Goal: Transaction & Acquisition: Purchase product/service

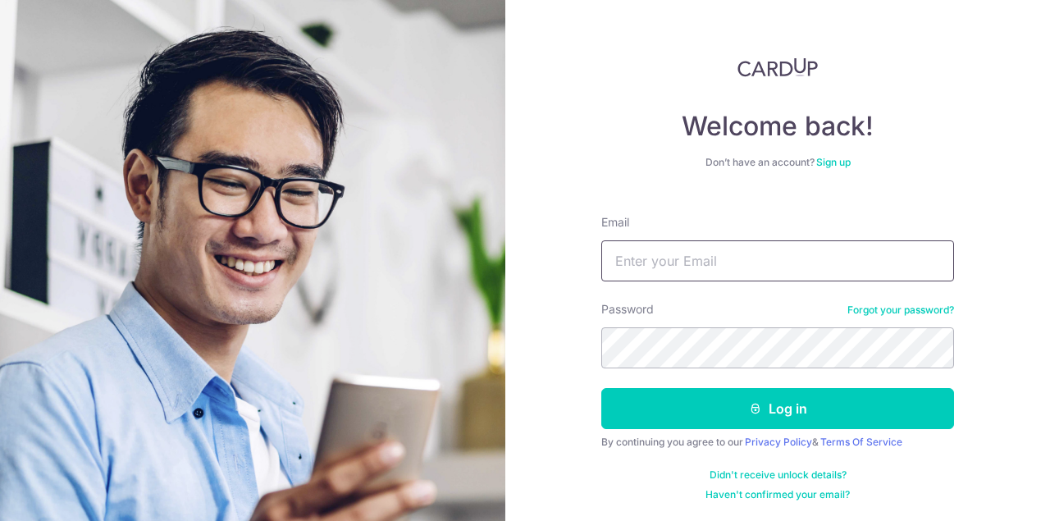
click at [705, 262] on input "Email" at bounding box center [777, 260] width 353 height 41
type input "thao.thao.le@gmail.com"
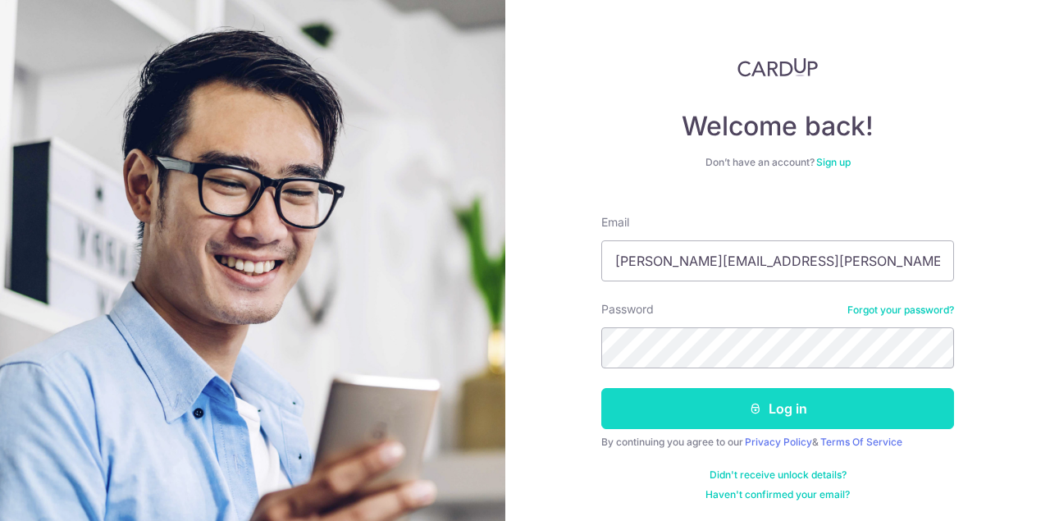
click at [709, 410] on button "Log in" at bounding box center [777, 408] width 353 height 41
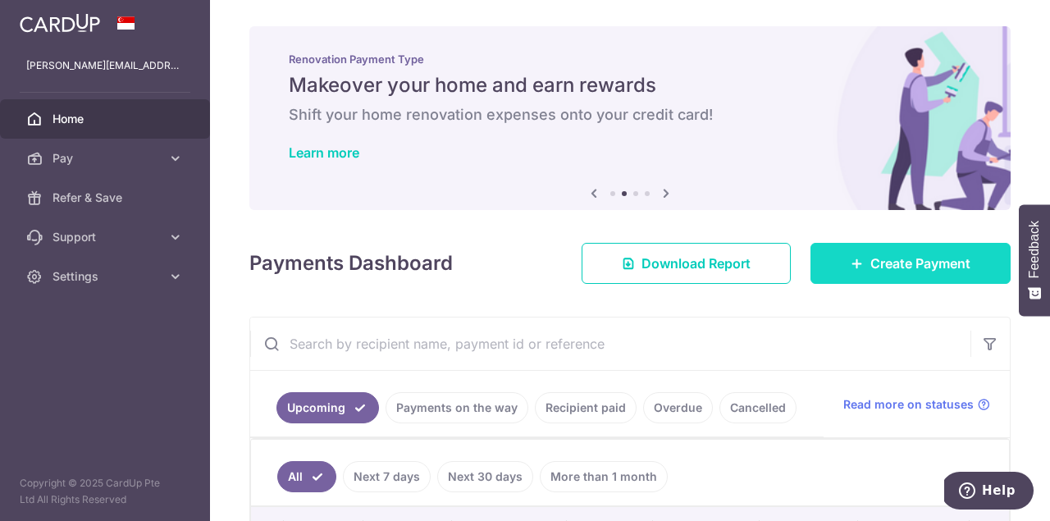
click at [873, 262] on span "Create Payment" at bounding box center [920, 263] width 100 height 20
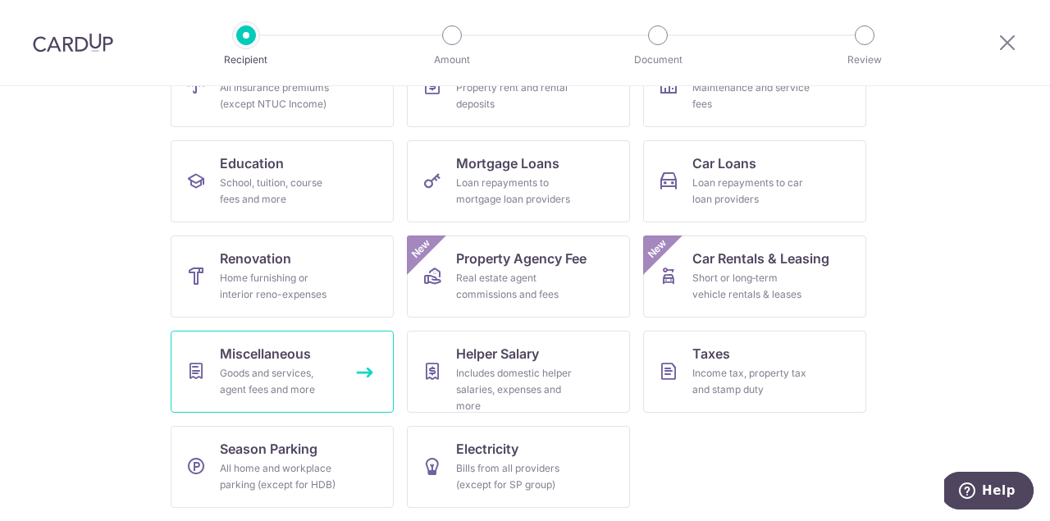
scroll to position [213, 0]
click at [265, 382] on div "Goods and services, agent fees and more" at bounding box center [279, 381] width 118 height 33
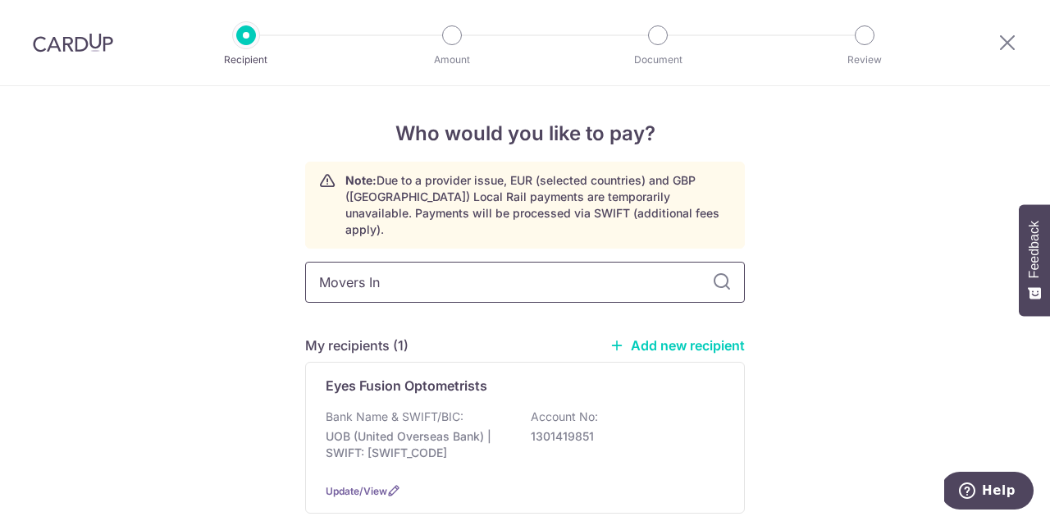
type input "Movers Inn"
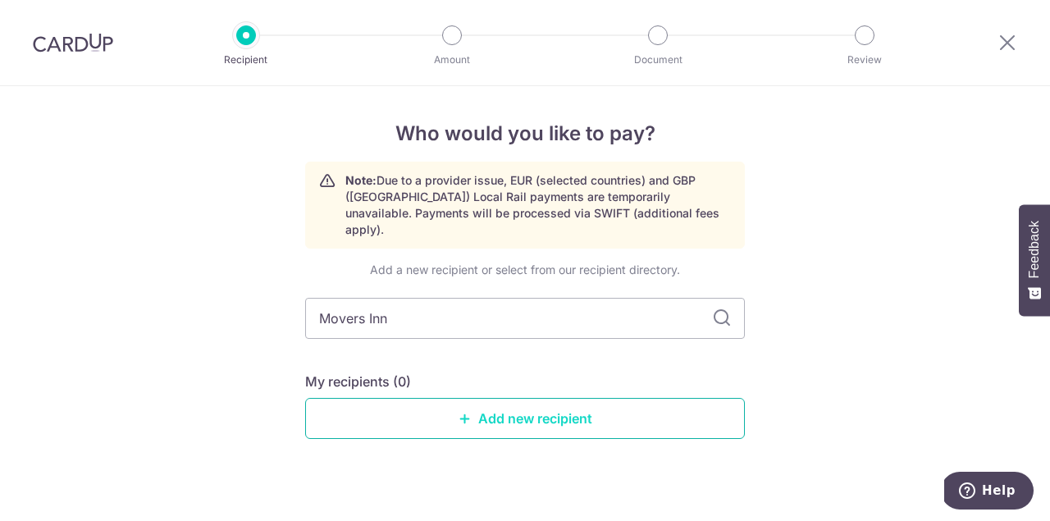
click at [532, 401] on link "Add new recipient" at bounding box center [525, 418] width 440 height 41
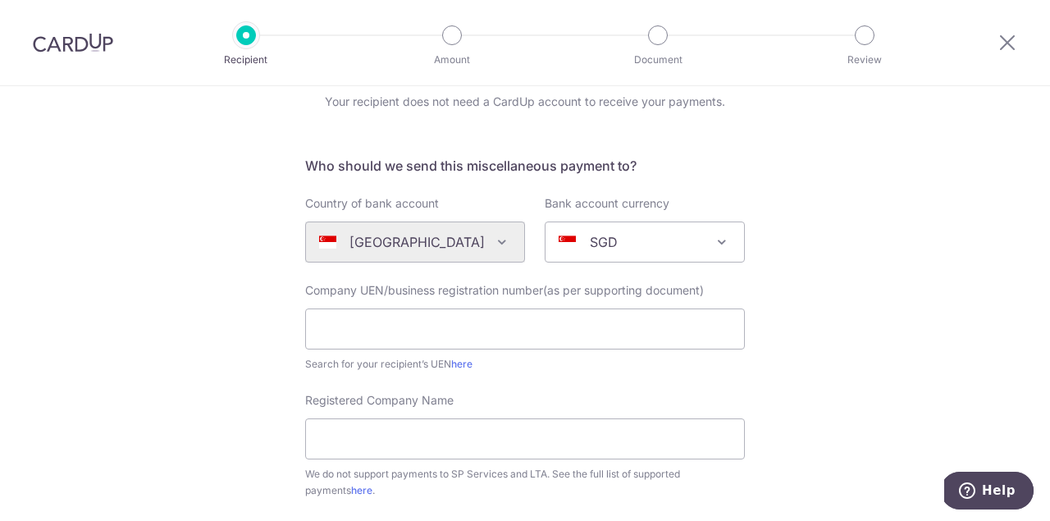
scroll to position [71, 0]
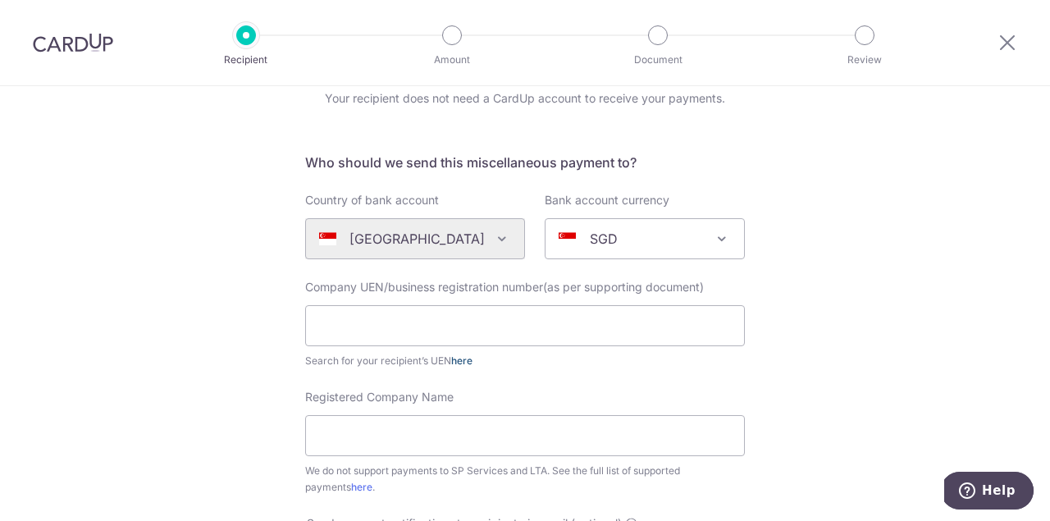
click at [467, 361] on link "here" at bounding box center [461, 360] width 21 height 12
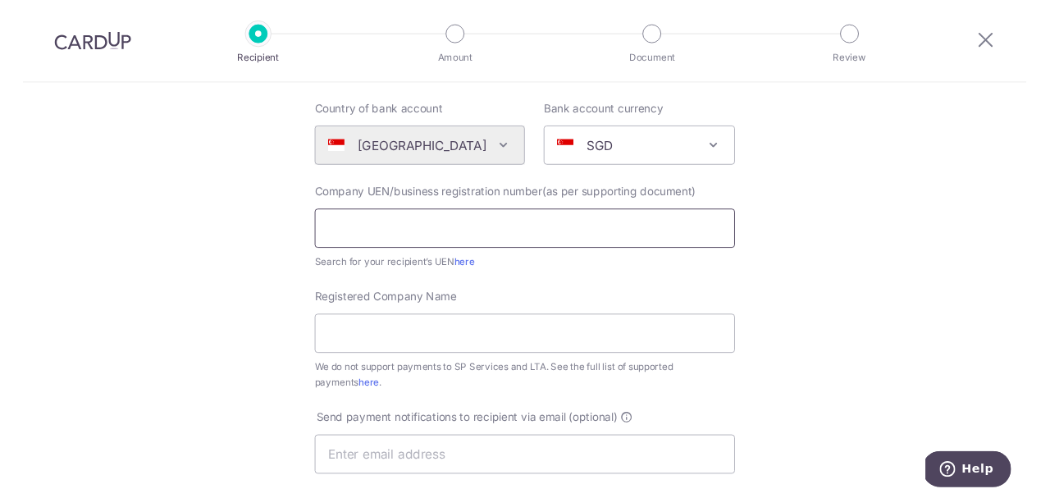
scroll to position [166, 0]
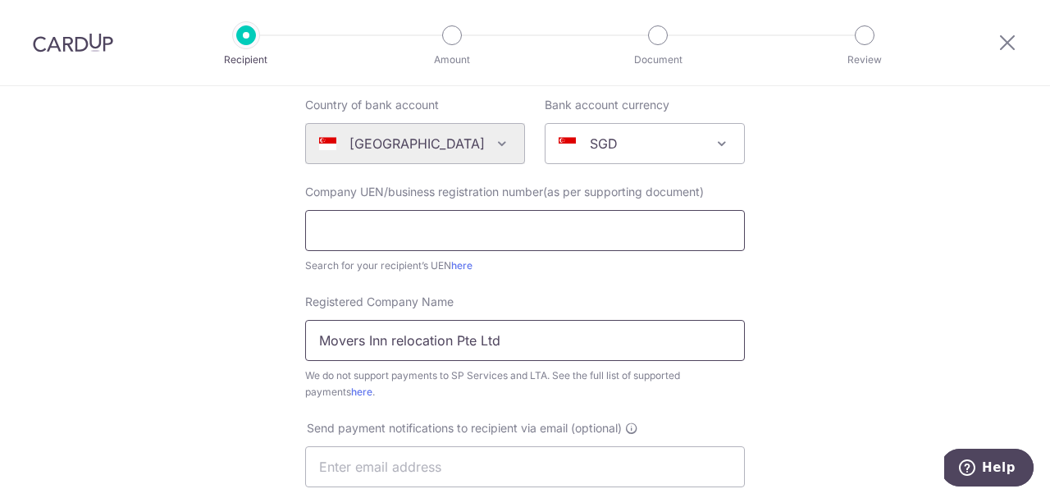
type input "Movers Inn relocation Pte Ltd"
click at [417, 234] on input "text" at bounding box center [525, 230] width 440 height 41
paste input "202135643Z"
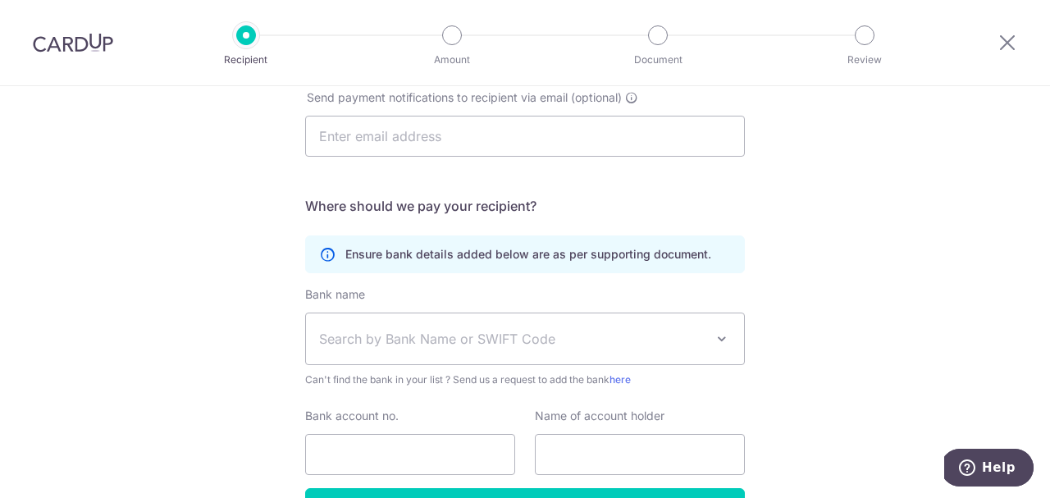
scroll to position [498, 0]
type input "202135643Z"
click at [704, 338] on span "Search by Bank Name or SWIFT Code" at bounding box center [511, 338] width 385 height 20
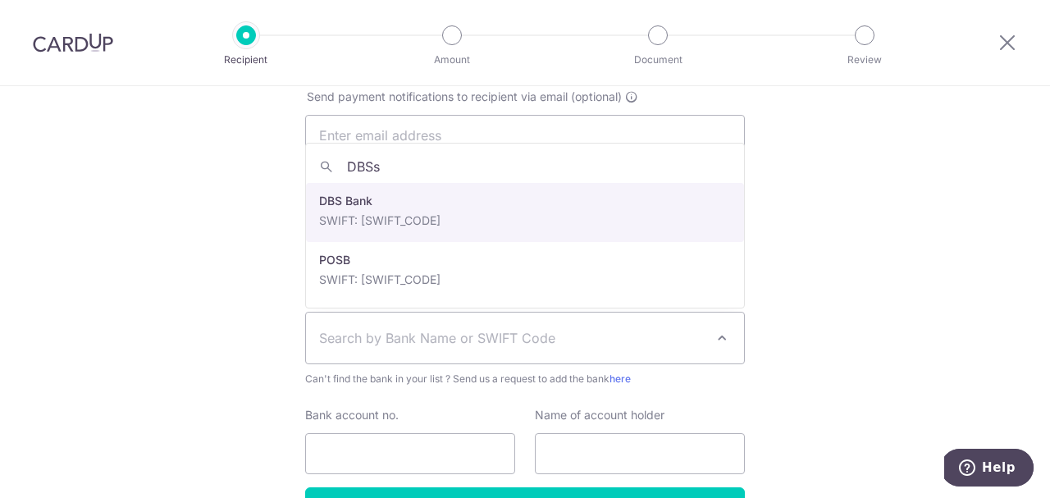
type input "DBSs"
select select "6"
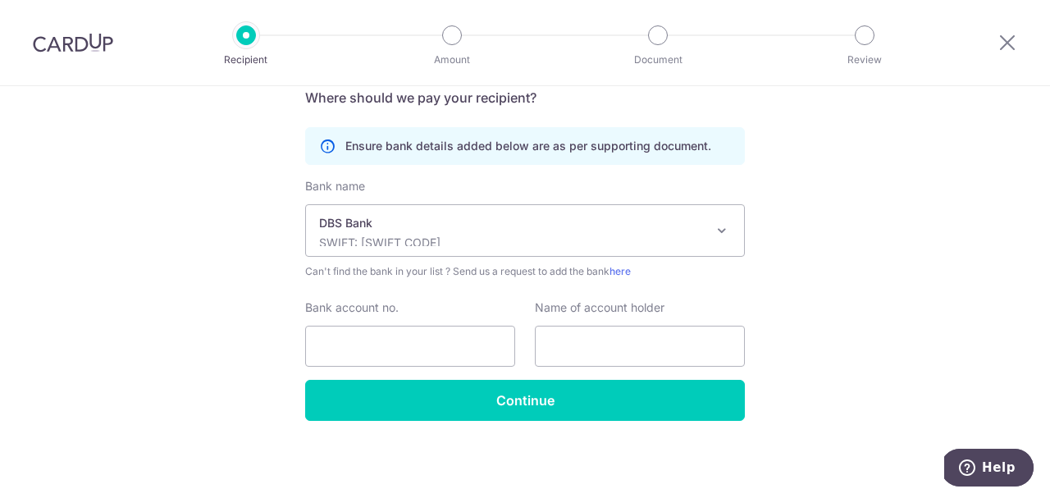
scroll to position [605, 0]
click at [407, 353] on input "Bank account no." at bounding box center [410, 346] width 210 height 41
type input "0721160331"
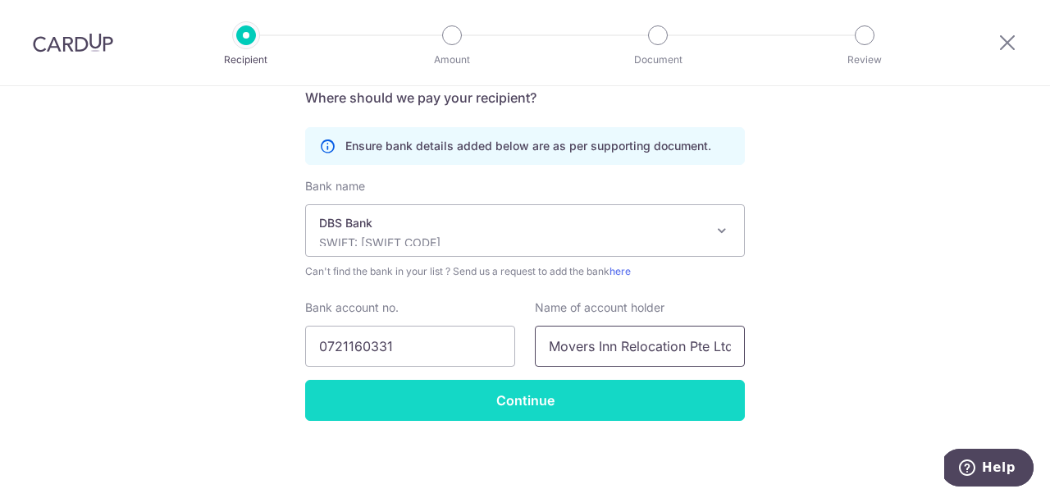
type input "Movers Inn Relocation Pte Ltd"
click at [530, 394] on input "Continue" at bounding box center [525, 400] width 440 height 41
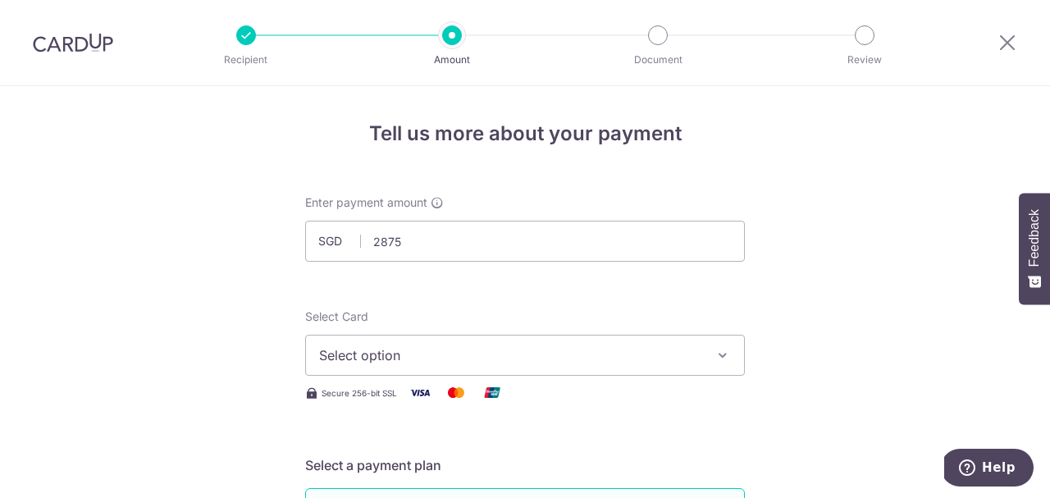
type input "2,875.00"
click at [371, 356] on span "Select option" at bounding box center [510, 355] width 382 height 20
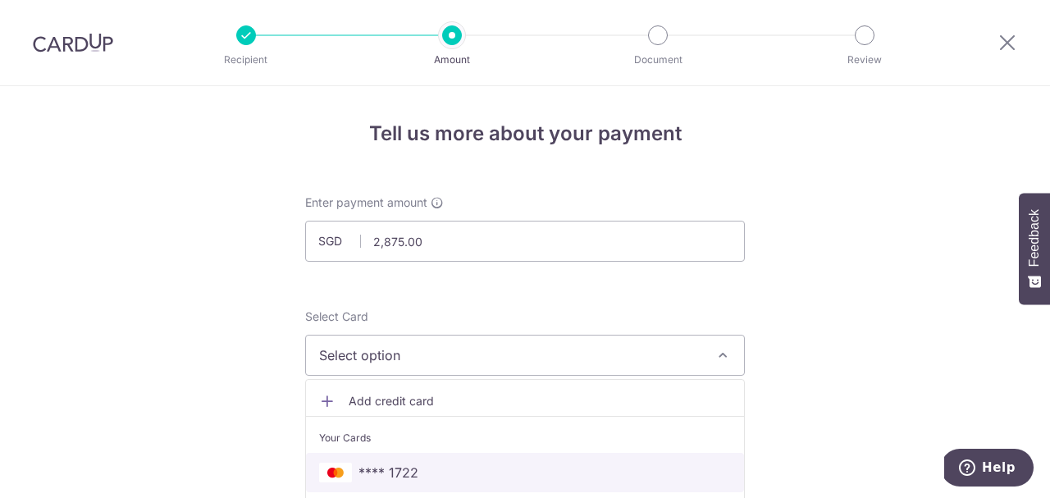
click at [380, 465] on span "**** 1722" at bounding box center [388, 472] width 60 height 20
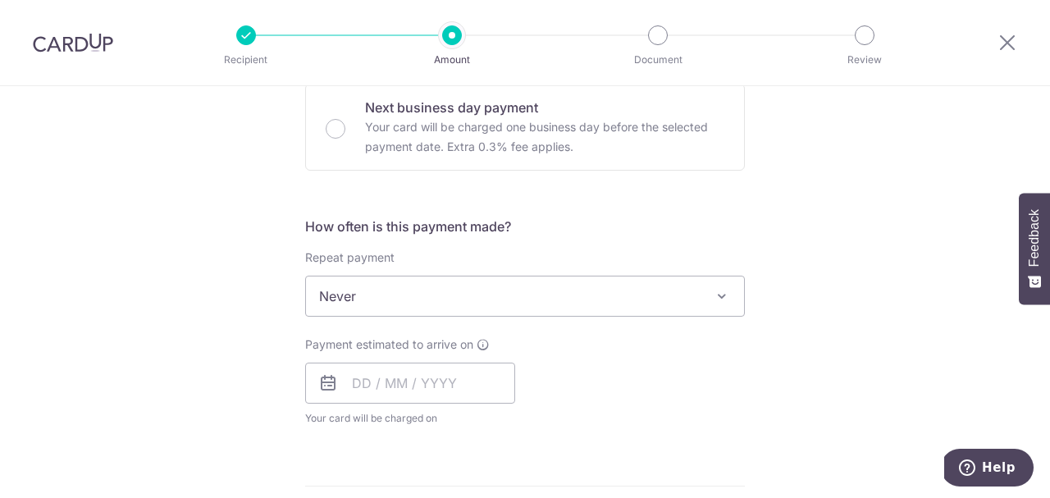
scroll to position [510, 0]
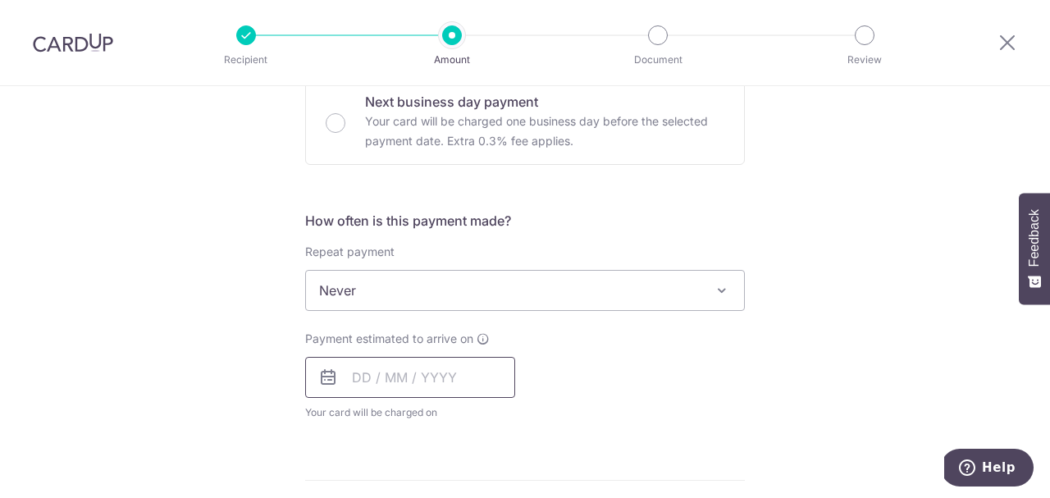
click at [368, 373] on input "text" at bounding box center [410, 377] width 210 height 41
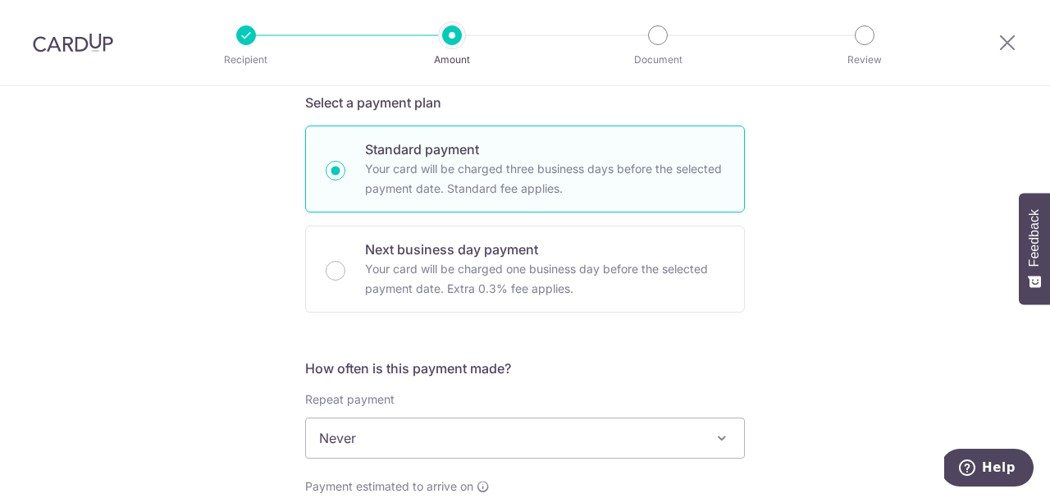
scroll to position [358, 0]
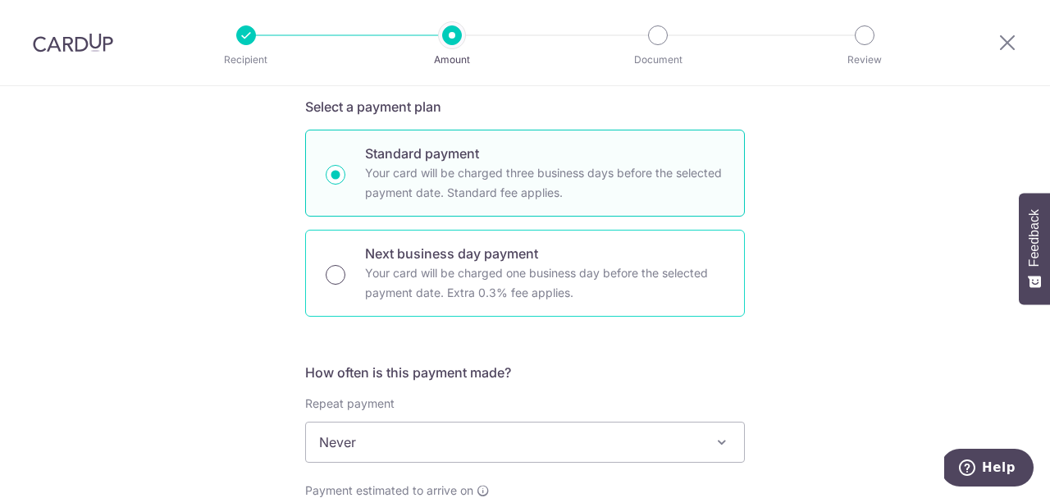
click at [336, 274] on input "Next business day payment Your card will be charged one business day before the…" at bounding box center [336, 275] width 20 height 20
radio input "true"
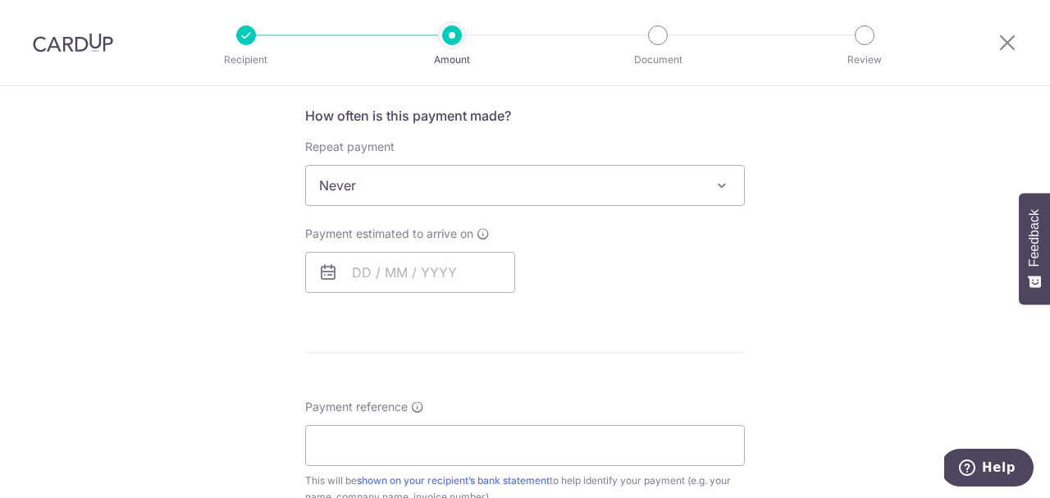
scroll to position [629, 0]
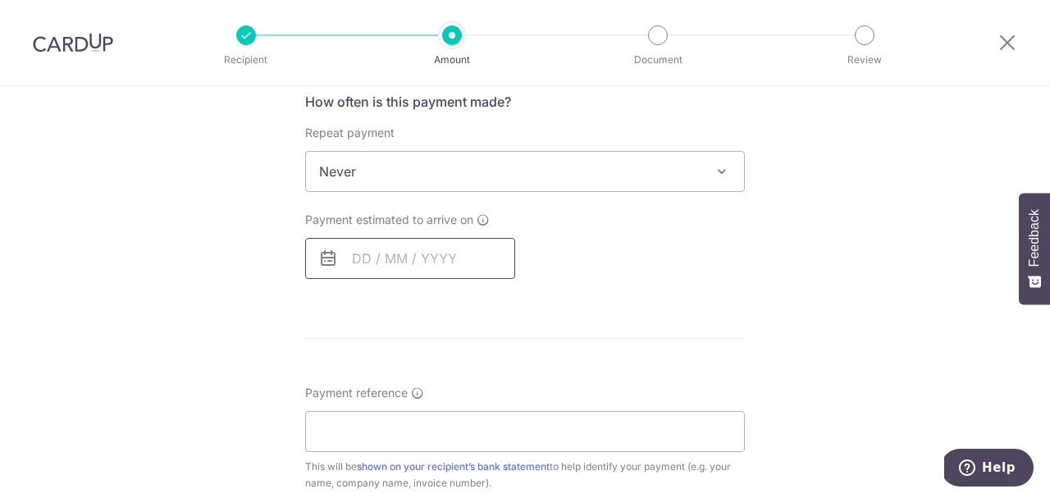
click at [362, 273] on input "text" at bounding box center [410, 258] width 210 height 41
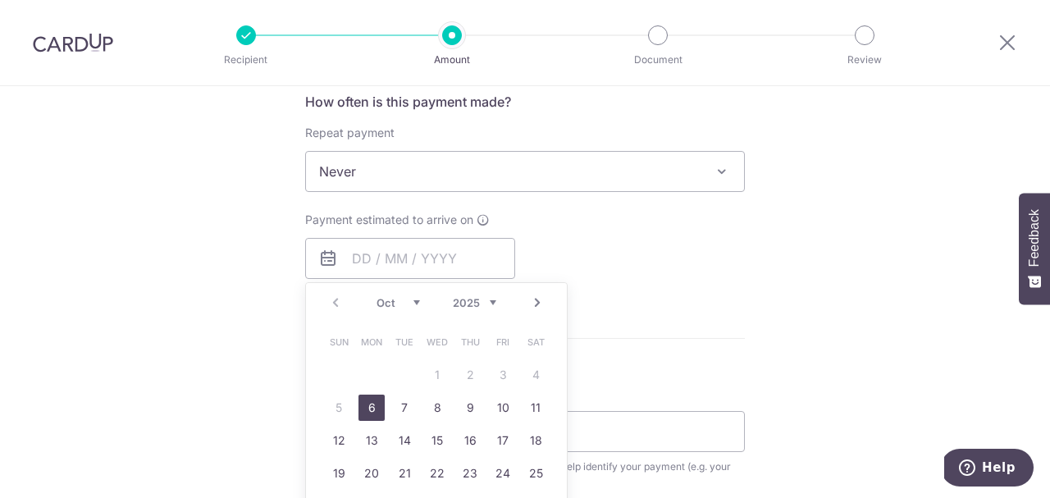
click at [372, 404] on link "6" at bounding box center [371, 407] width 26 height 26
type input "[DATE]"
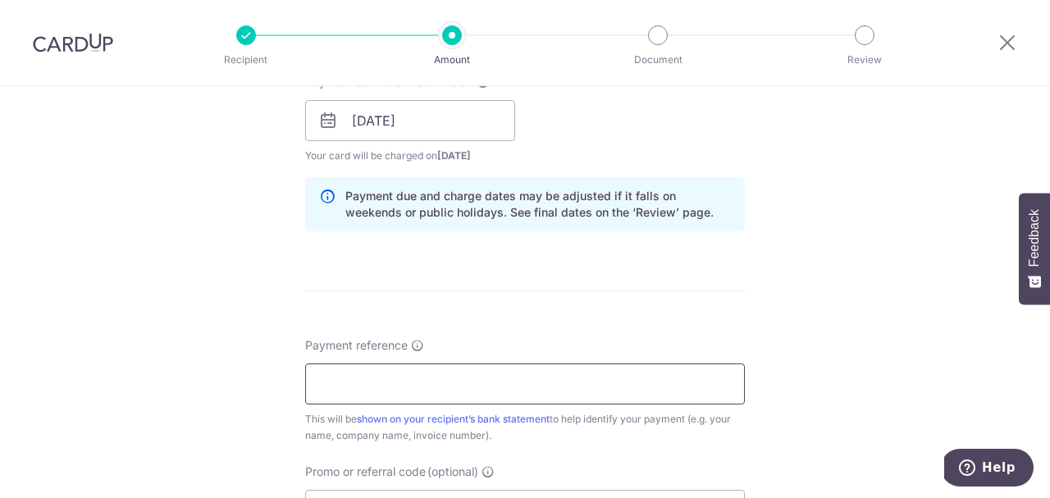
scroll to position [815, 0]
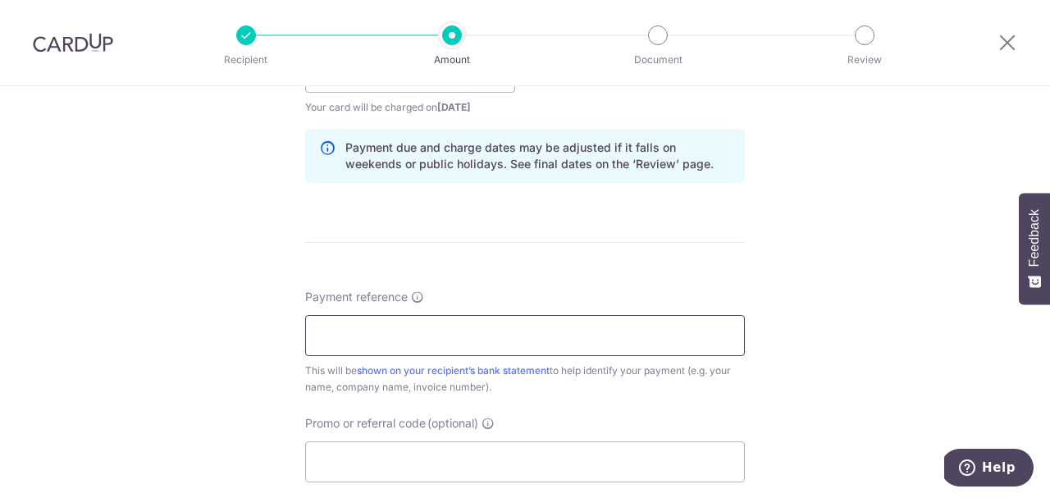
click at [431, 326] on input "Payment reference" at bounding box center [525, 335] width 440 height 41
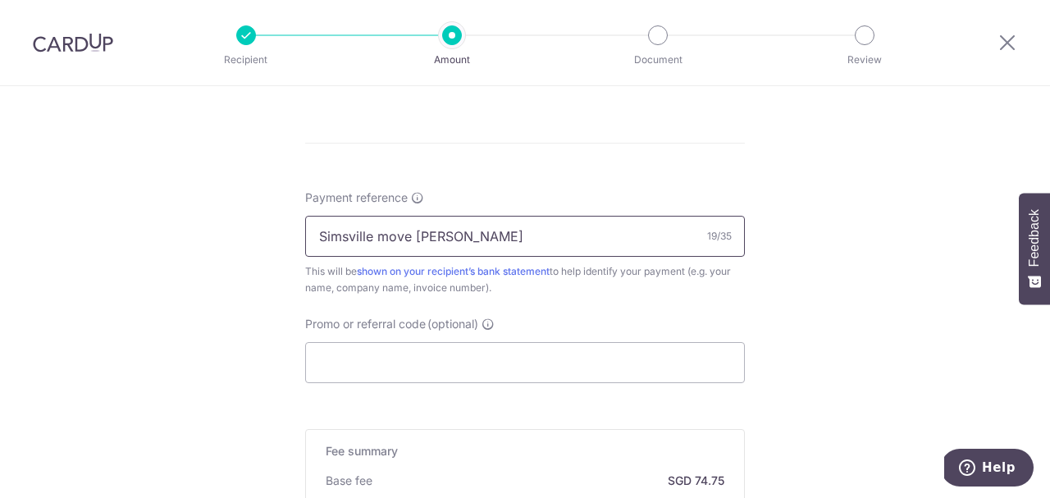
scroll to position [940, 0]
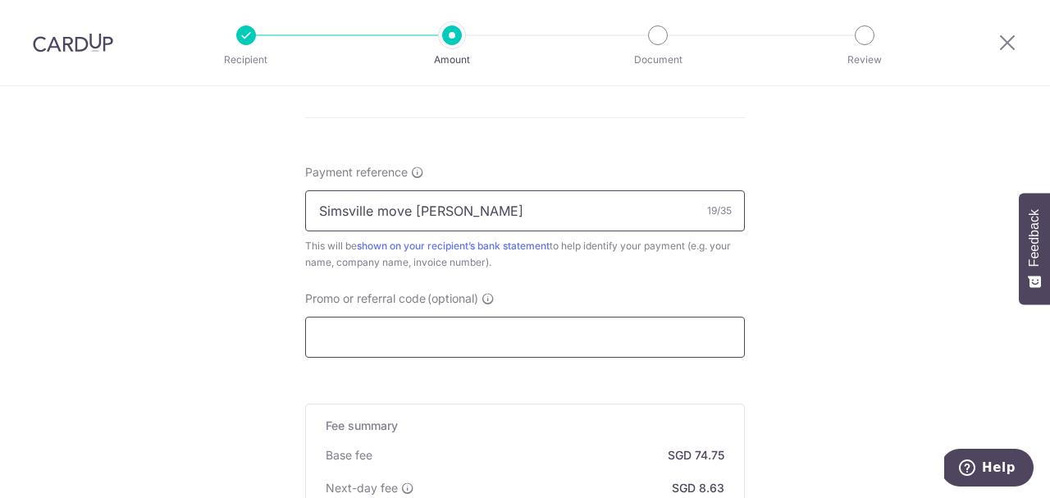
type input "Simsville move [PERSON_NAME]"
click at [344, 343] on input "Promo or referral code (optional)" at bounding box center [525, 337] width 440 height 41
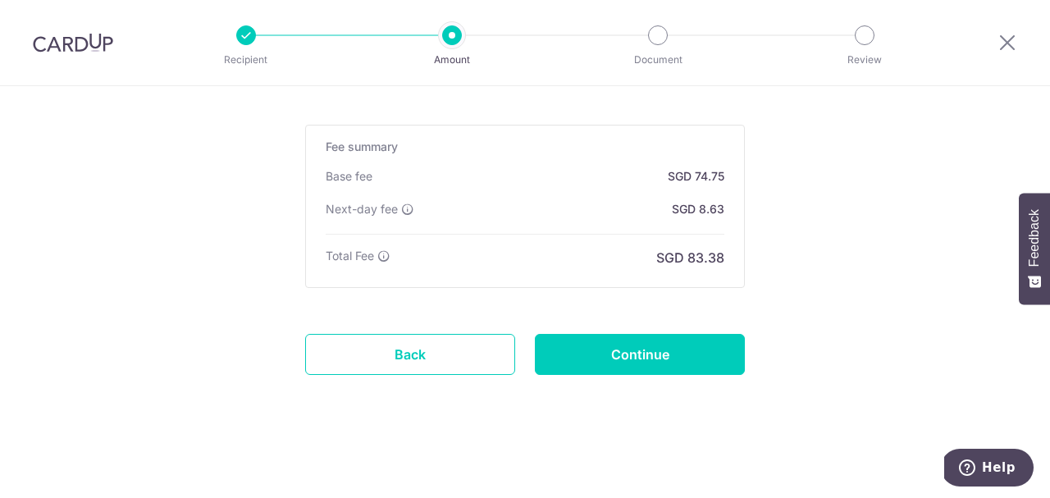
scroll to position [1292, 0]
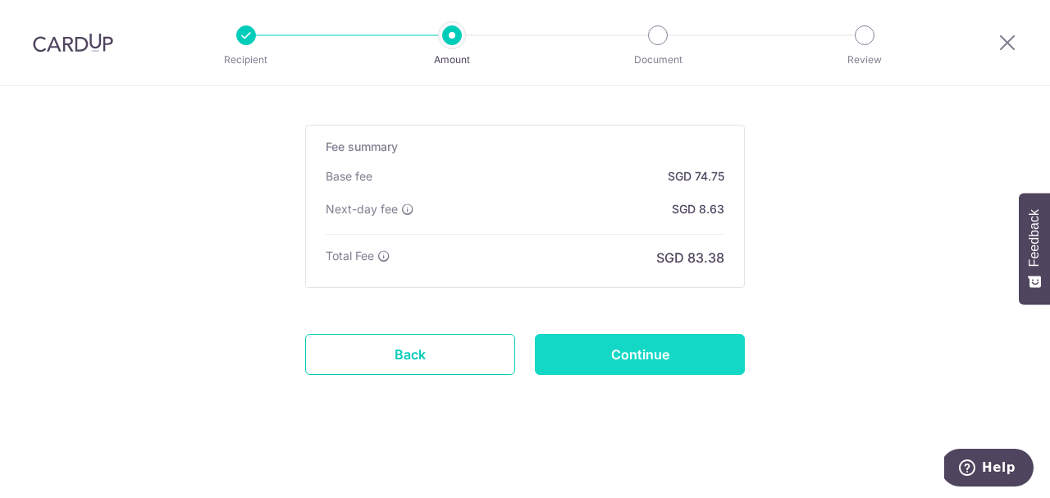
type input "GET225"
click at [603, 351] on input "Continue" at bounding box center [640, 354] width 210 height 41
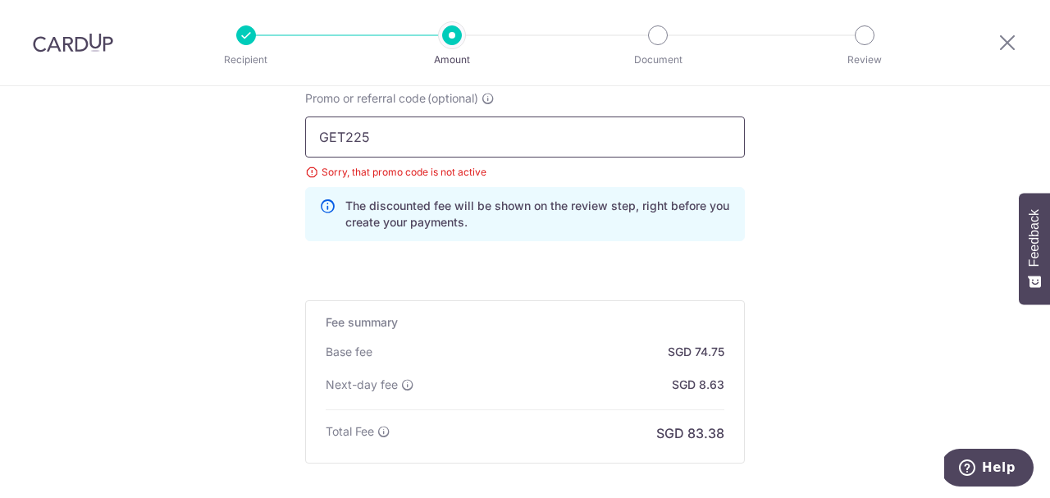
click at [414, 144] on input "GET225" at bounding box center [525, 136] width 440 height 41
type input "G"
type input "R"
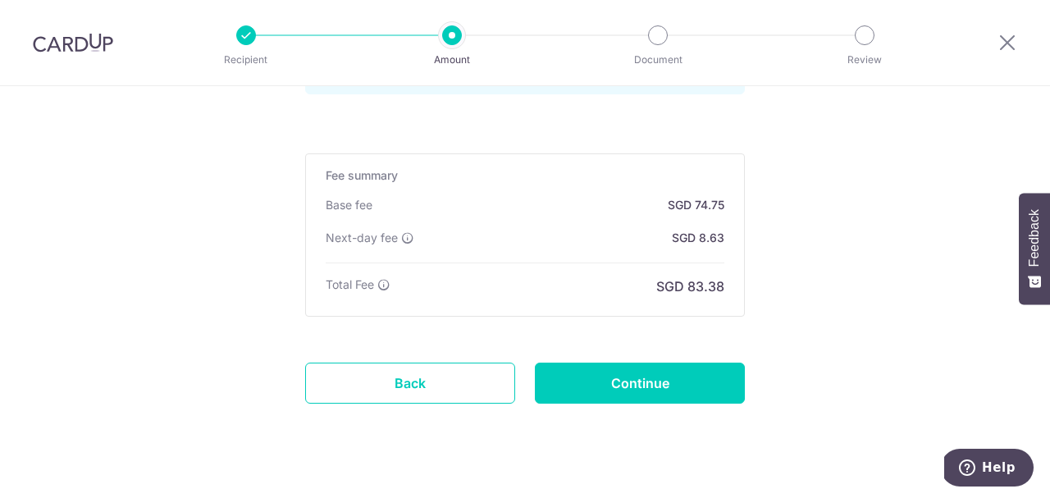
scroll to position [1273, 0]
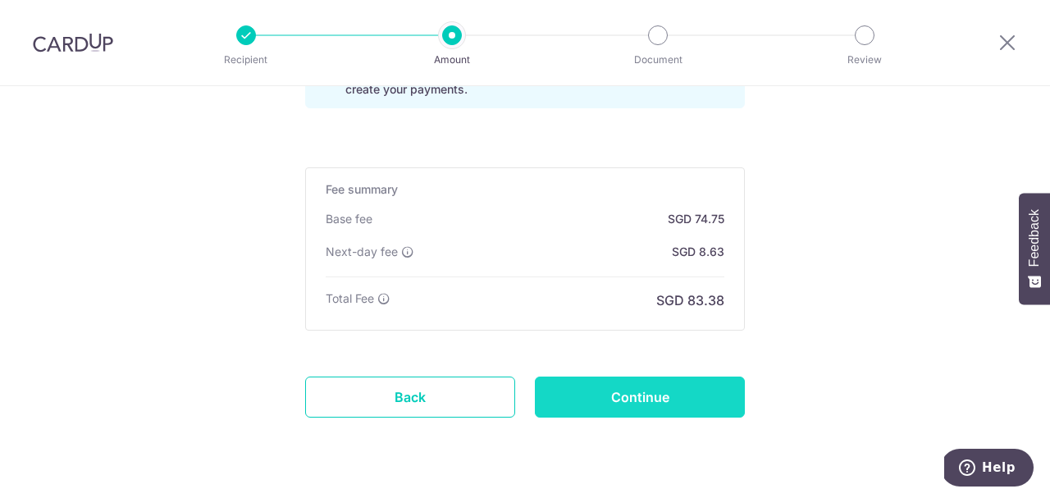
type input "OFF225"
click at [683, 397] on input "Continue" at bounding box center [640, 396] width 210 height 41
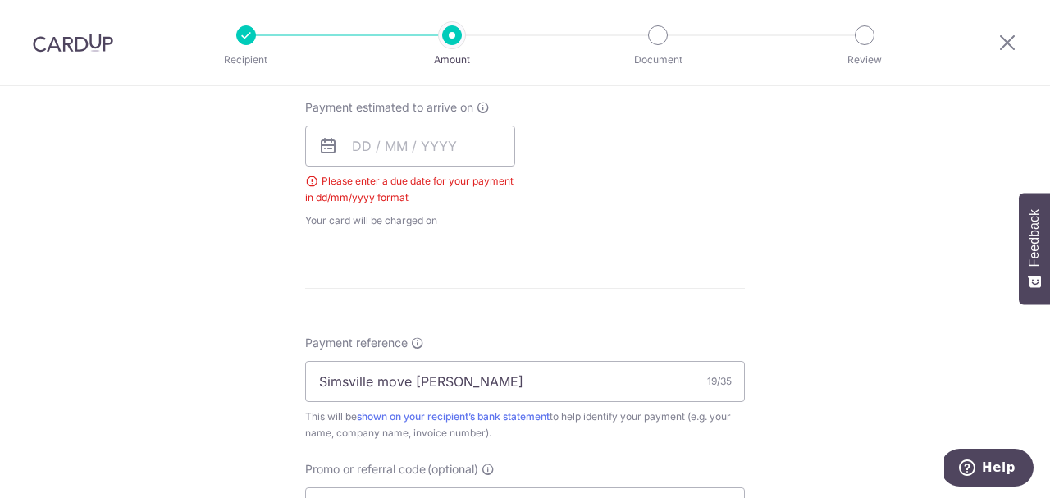
scroll to position [742, 0]
click at [386, 138] on input "text" at bounding box center [410, 145] width 210 height 41
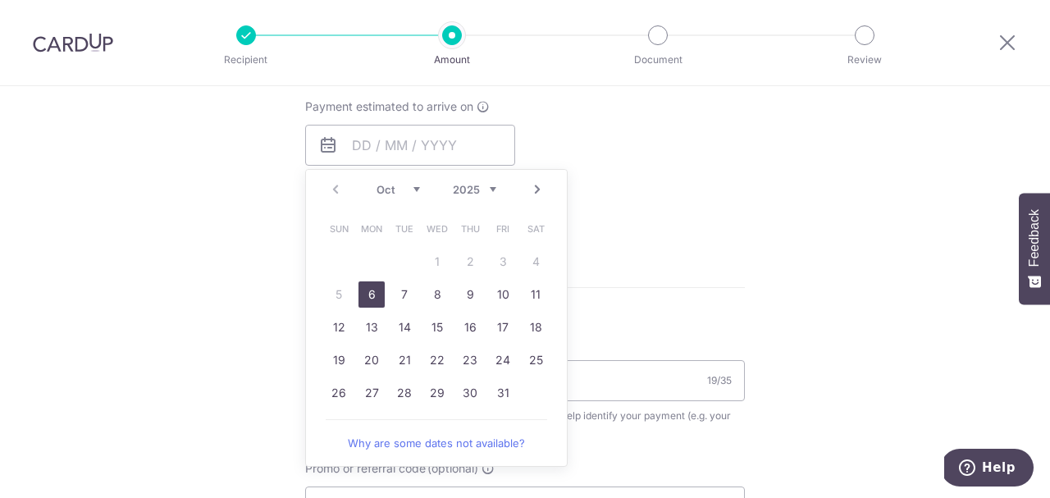
click at [375, 302] on link "6" at bounding box center [371, 294] width 26 height 26
type input "[DATE]"
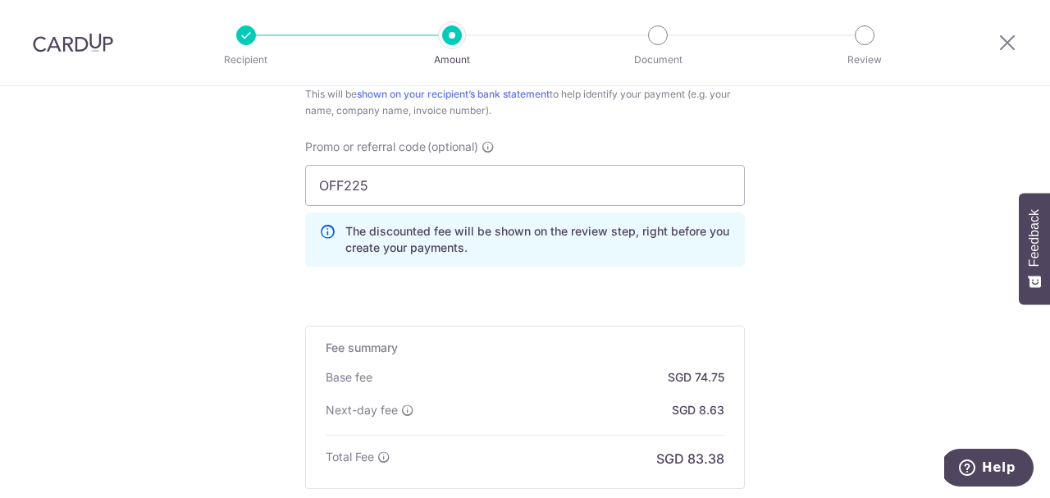
scroll to position [1093, 0]
click at [424, 172] on input "OFF225" at bounding box center [525, 183] width 440 height 41
click at [407, 185] on input "OFF225" at bounding box center [525, 183] width 440 height 41
type input "O"
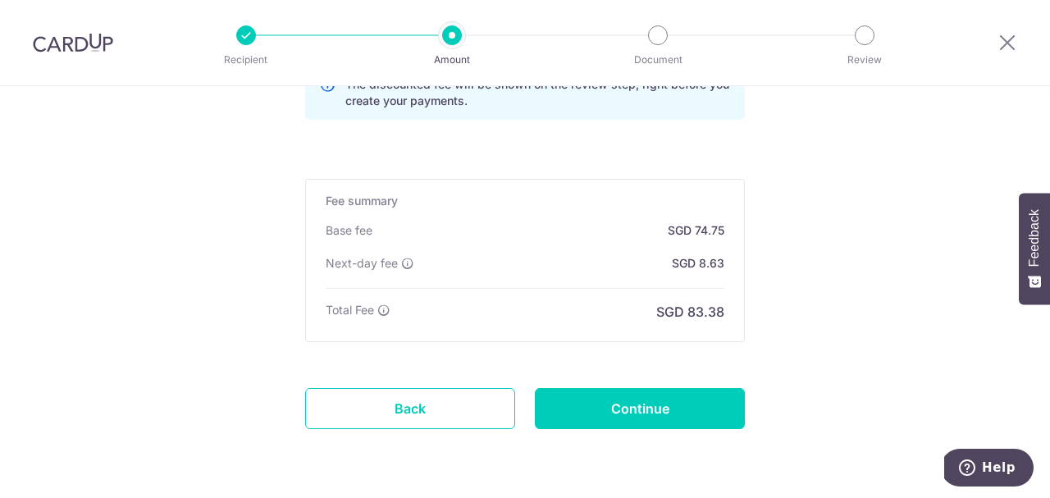
scroll to position [1237, 0]
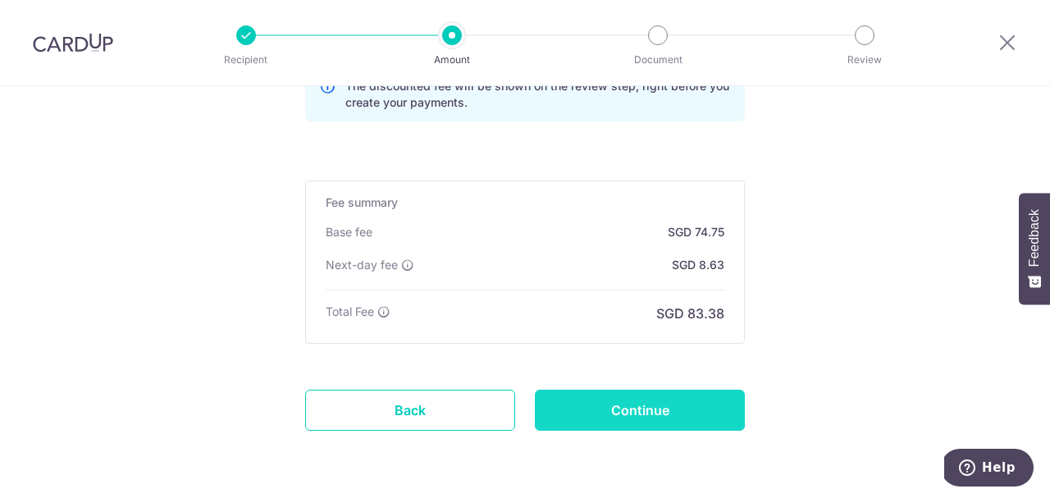
type input "MILELION"
click at [587, 400] on input "Continue" at bounding box center [640, 410] width 210 height 41
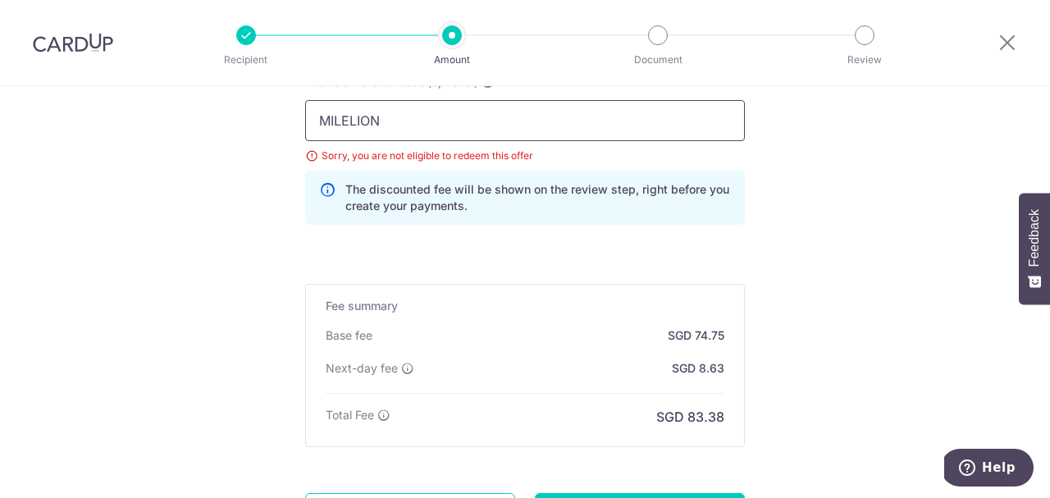
click at [413, 130] on input "MILELION" at bounding box center [525, 120] width 440 height 41
type input "M"
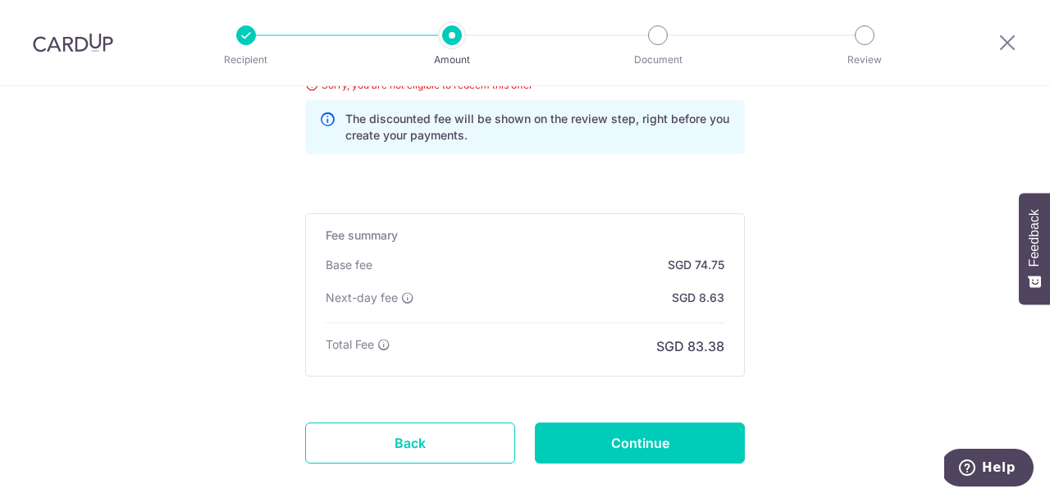
scroll to position [1237, 0]
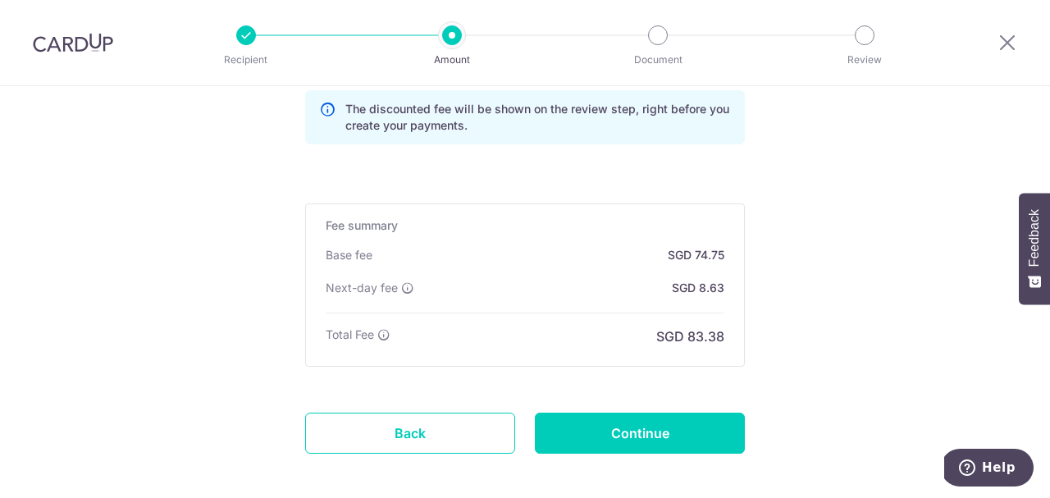
type input "OFF225"
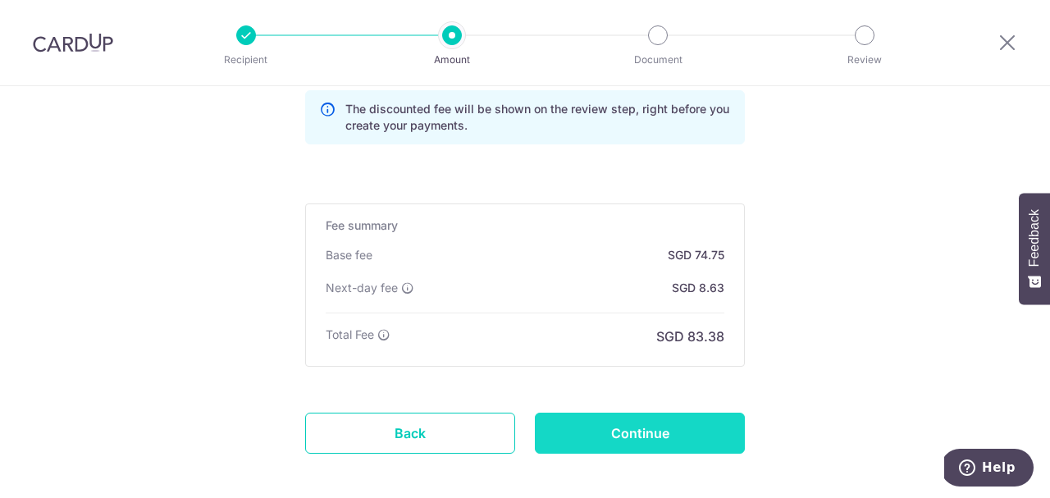
click at [641, 434] on input "Continue" at bounding box center [640, 432] width 210 height 41
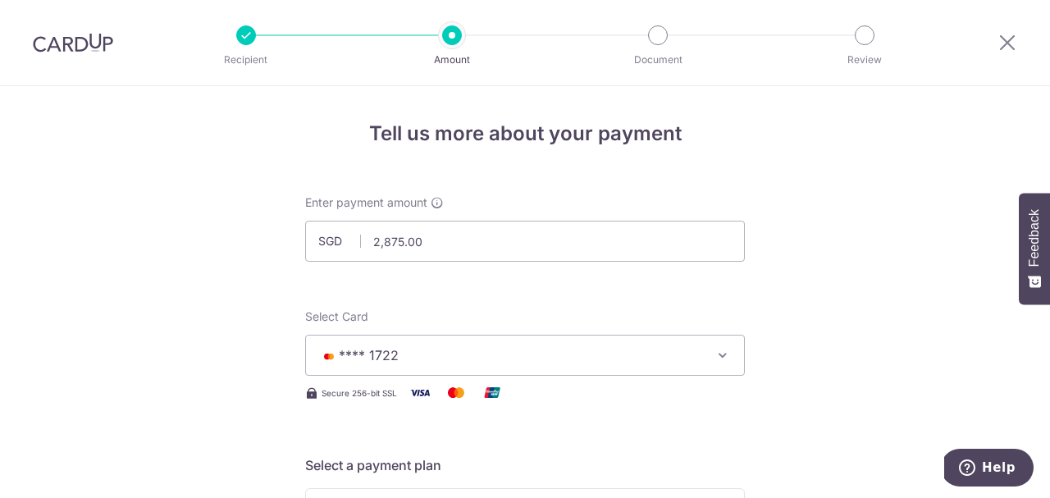
scroll to position [590, 0]
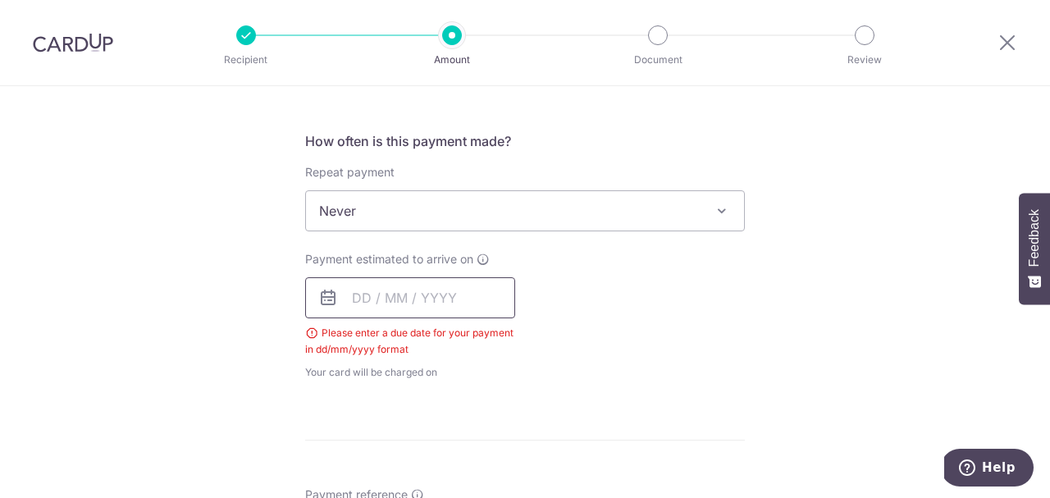
click at [458, 289] on input "text" at bounding box center [410, 297] width 210 height 41
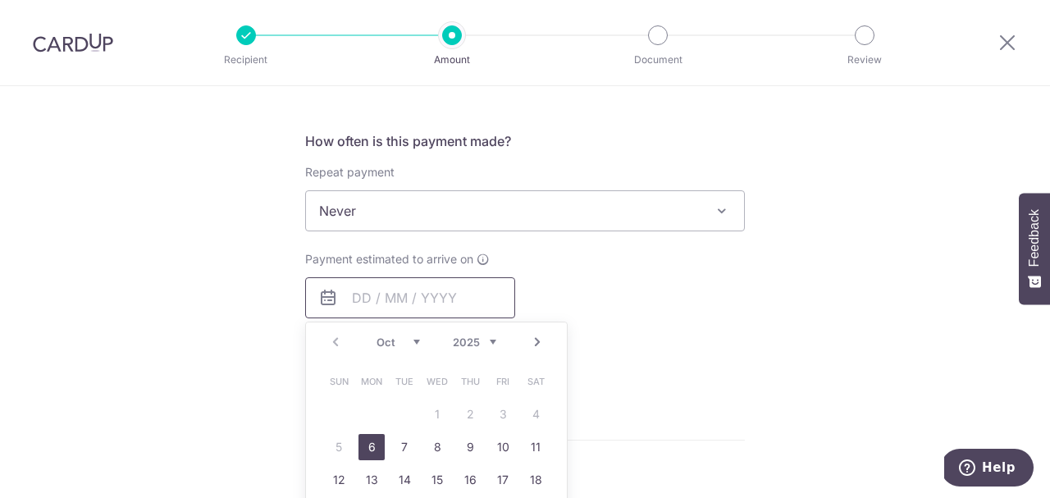
scroll to position [0, 0]
click at [369, 444] on link "6" at bounding box center [371, 447] width 26 height 26
type input "06/10/2025"
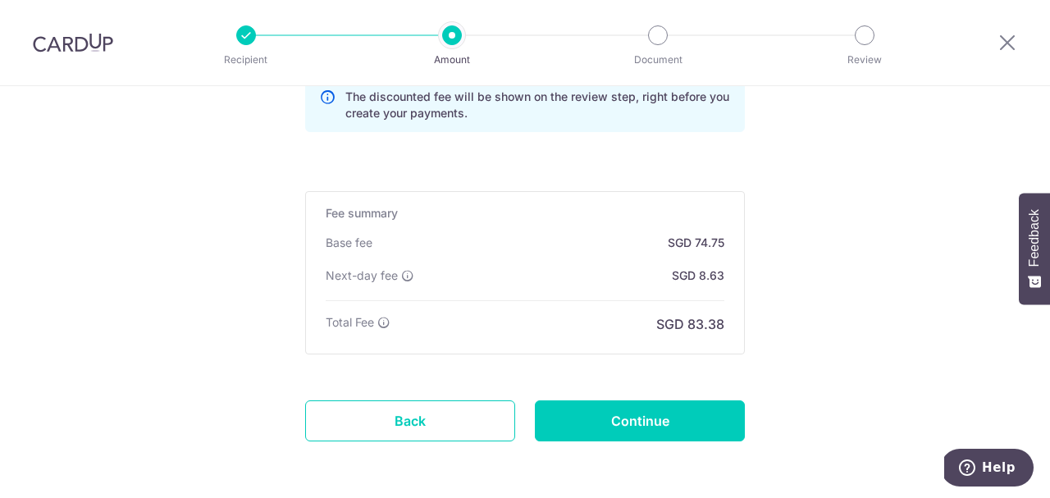
scroll to position [1229, 0]
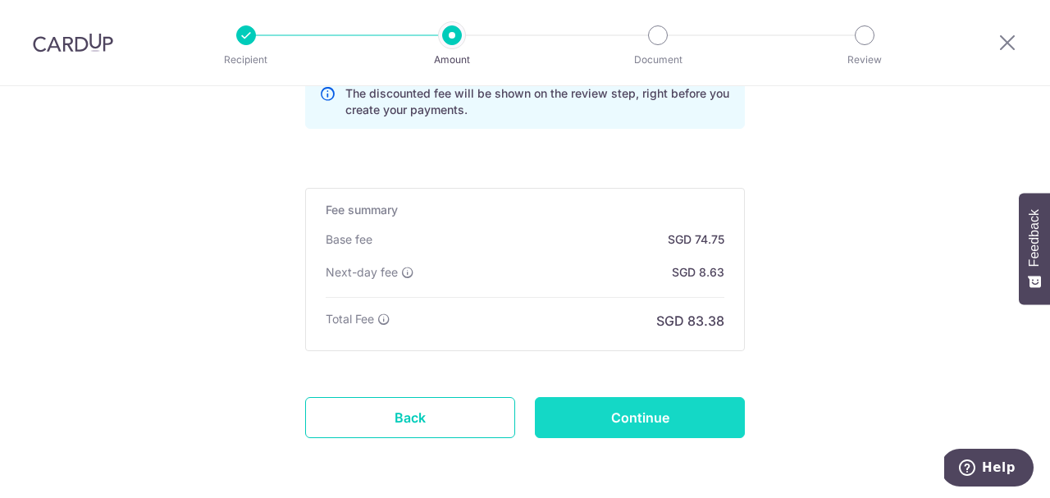
click at [672, 412] on input "Continue" at bounding box center [640, 417] width 210 height 41
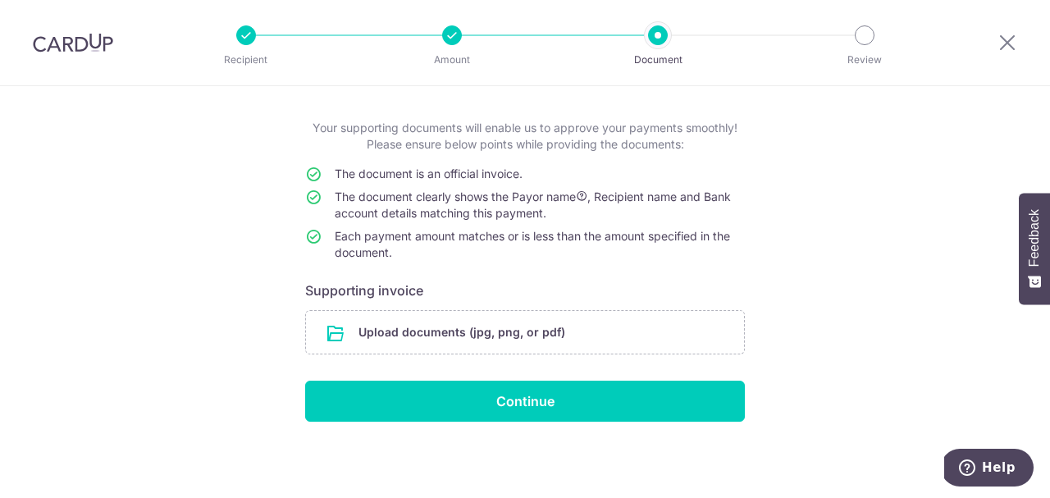
scroll to position [75, 0]
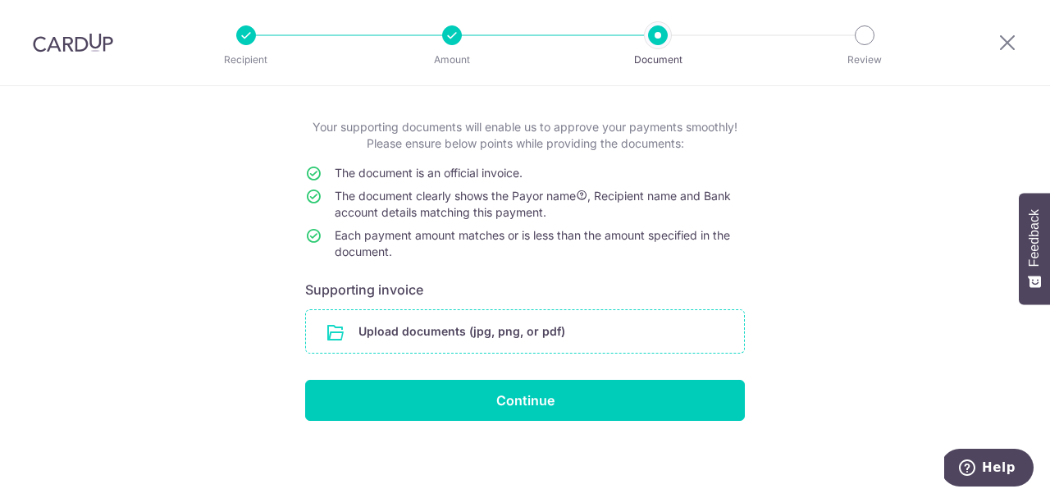
click at [444, 320] on input "file" at bounding box center [525, 331] width 438 height 43
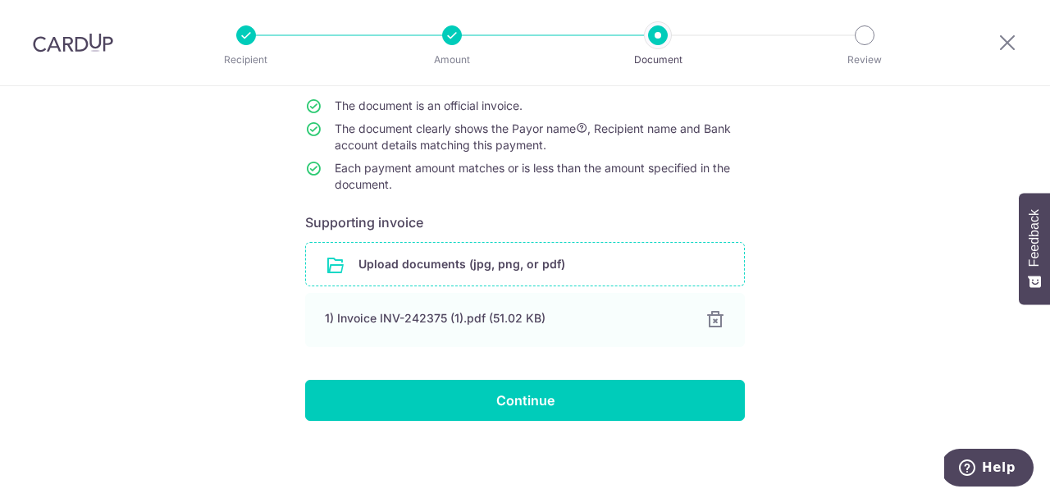
scroll to position [143, 0]
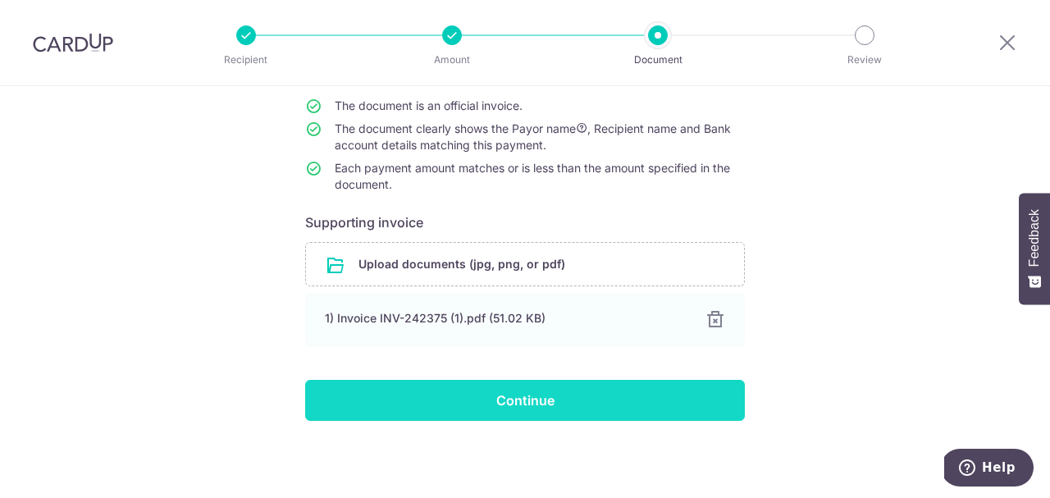
click at [516, 396] on input "Continue" at bounding box center [525, 400] width 440 height 41
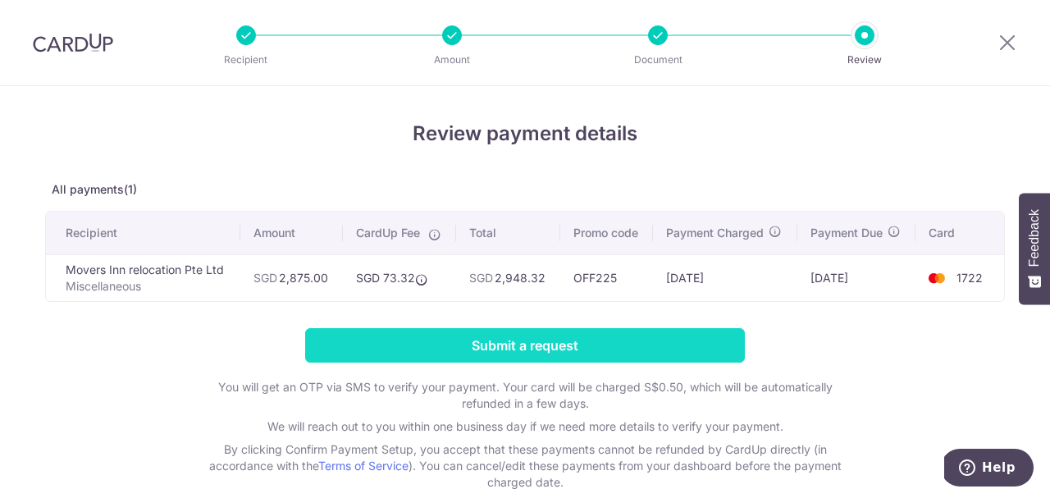
click at [485, 344] on input "Submit a request" at bounding box center [525, 345] width 440 height 34
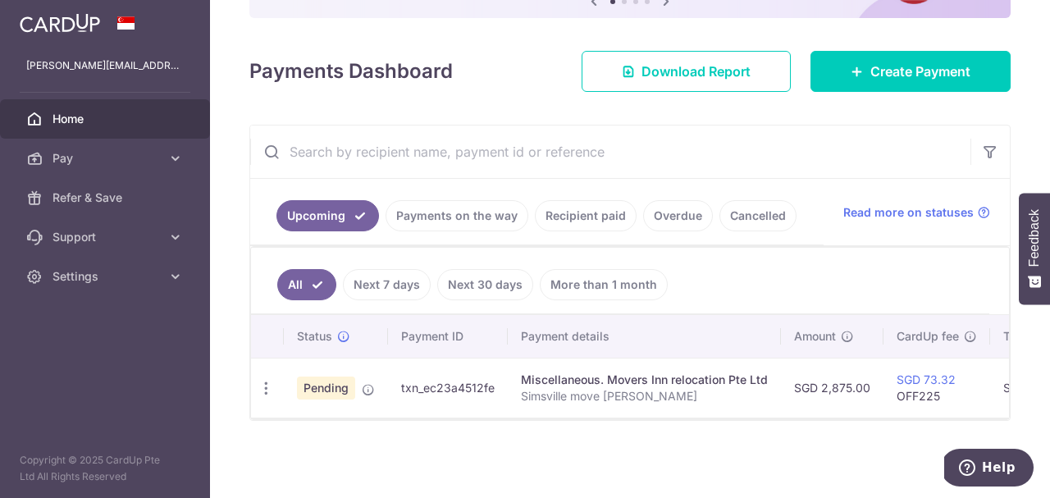
scroll to position [192, 0]
click at [643, 390] on p "Simsville move [PERSON_NAME]" at bounding box center [644, 396] width 247 height 16
click at [574, 392] on p "Simsville move [PERSON_NAME]" at bounding box center [644, 396] width 247 height 16
drag, startPoint x: 675, startPoint y: 413, endPoint x: 745, endPoint y: 408, distance: 69.9
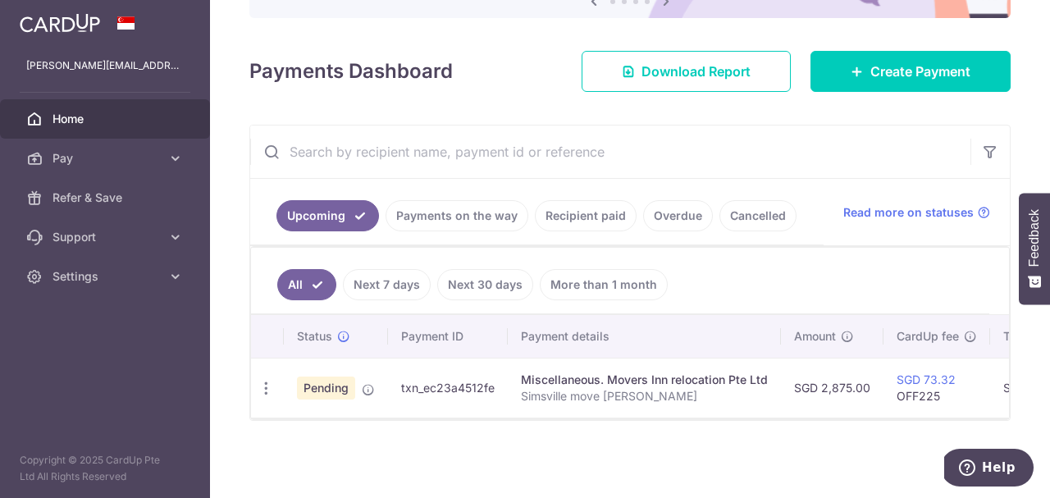
click at [745, 408] on td "Miscellaneous. Movers Inn relocation Pte Ltd Simsville move [PERSON_NAME]" at bounding box center [644, 388] width 273 height 60
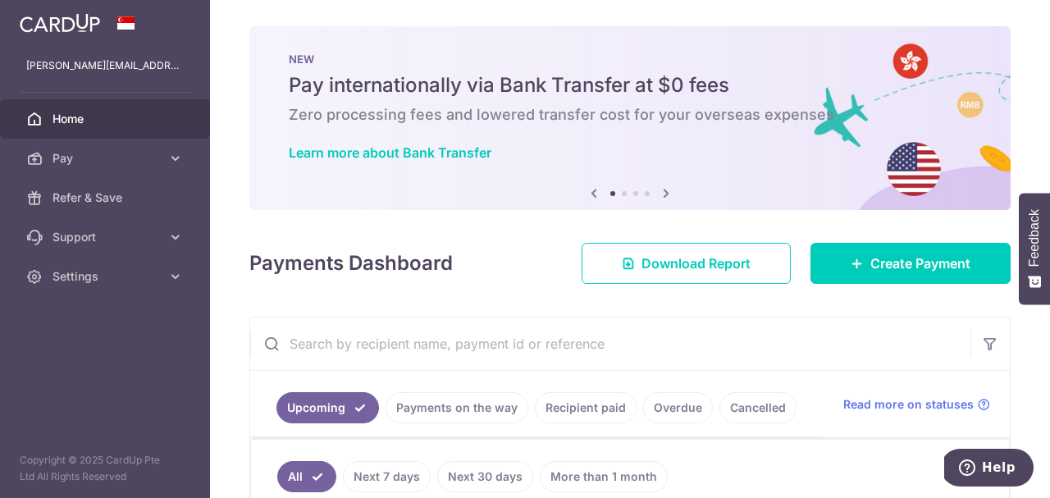
scroll to position [0, 0]
